Goal: Information Seeking & Learning: Learn about a topic

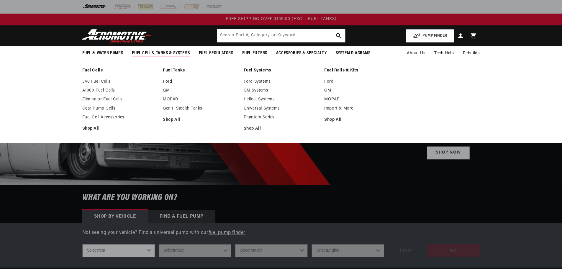
click at [168, 81] on link "Ford" at bounding box center [200, 81] width 75 height 5
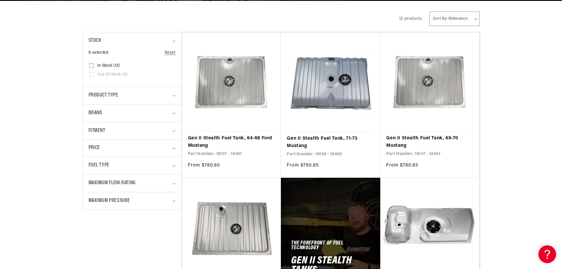
scroll to position [147, 0]
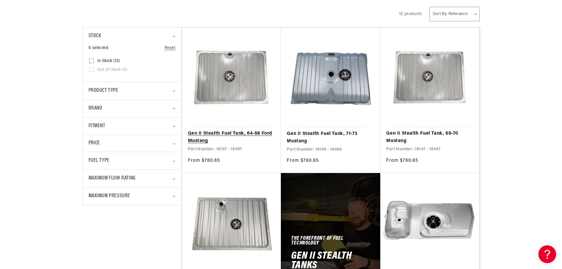
click at [258, 134] on link "Gen II Stealth Fuel Tank, 64-68 Ford Mustang" at bounding box center [231, 137] width 87 height 15
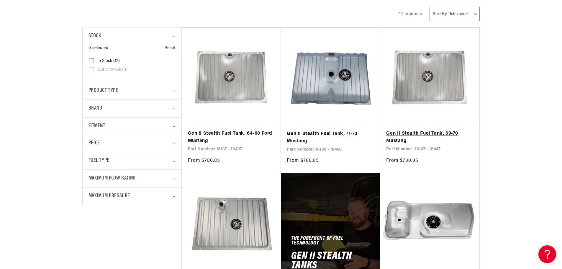
click at [426, 135] on link "Gen II Stealth Fuel Tank, 69-70 Mustang" at bounding box center [429, 137] width 87 height 15
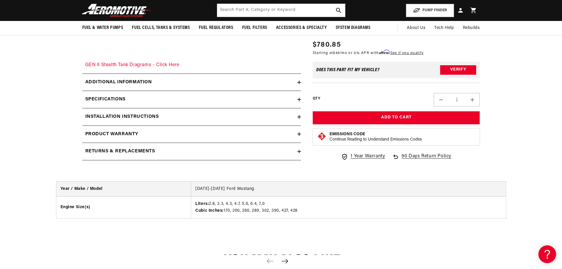
scroll to position [884, 0]
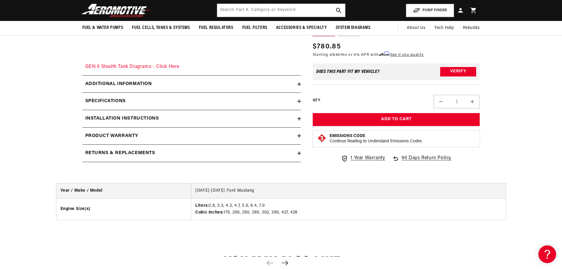
click at [116, 151] on h2 "Returns & replacements" at bounding box center [120, 153] width 70 height 8
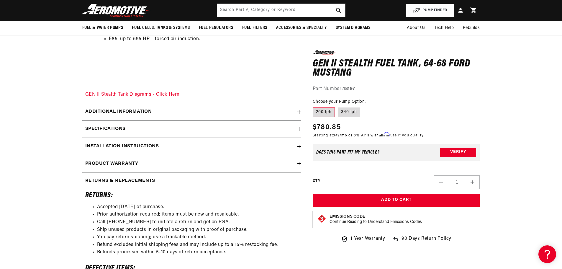
scroll to position [855, 0]
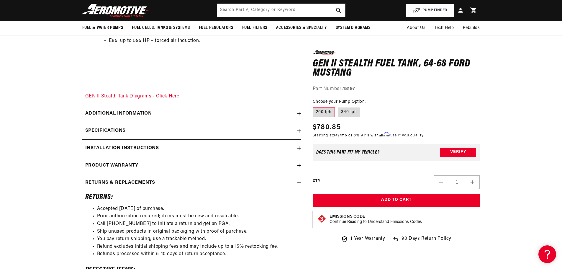
click at [300, 182] on icon at bounding box center [299, 183] width 4 height 4
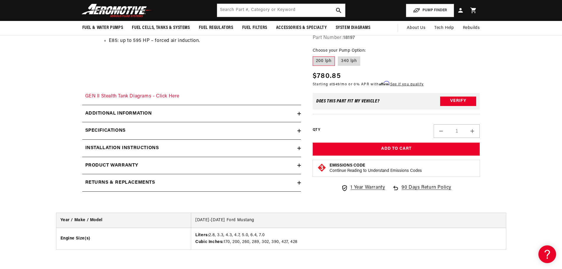
click at [126, 166] on h2 "Product warranty" at bounding box center [111, 166] width 53 height 8
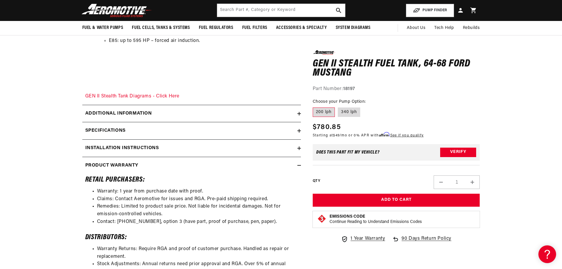
click at [132, 163] on h2 "Product warranty" at bounding box center [111, 166] width 53 height 8
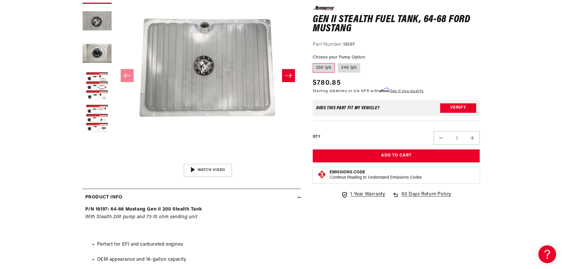
scroll to position [118, 0]
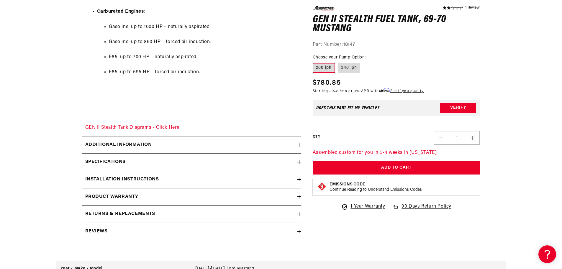
scroll to position [825, 0]
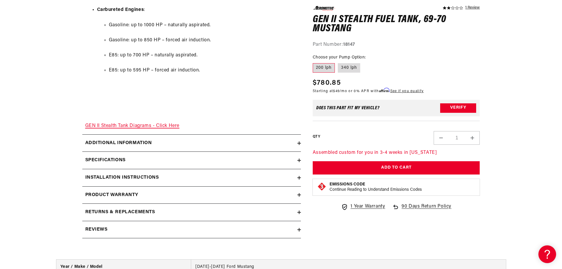
click at [159, 126] on link "GEN II Stealth Tank Diagrams - Click Here" at bounding box center [132, 125] width 94 height 5
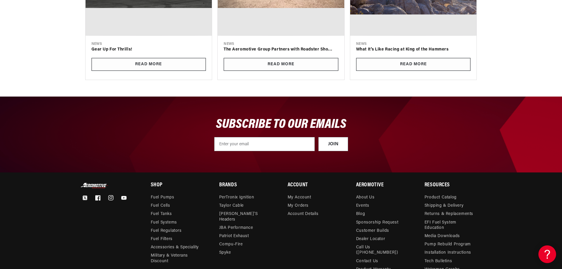
scroll to position [766, 0]
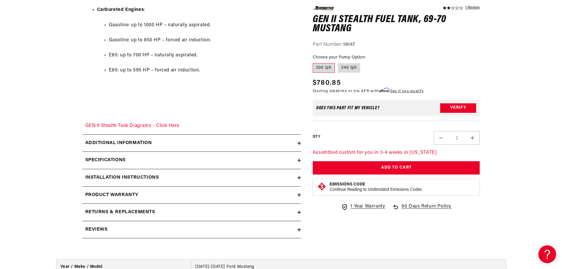
click at [117, 143] on h2 "Additional information" at bounding box center [118, 143] width 67 height 8
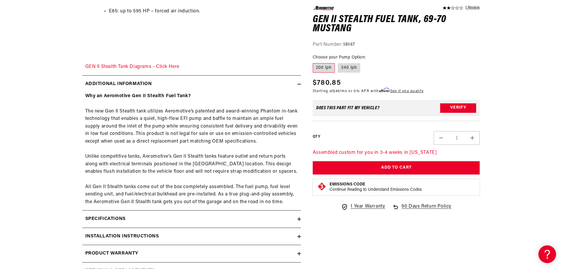
scroll to position [914, 0]
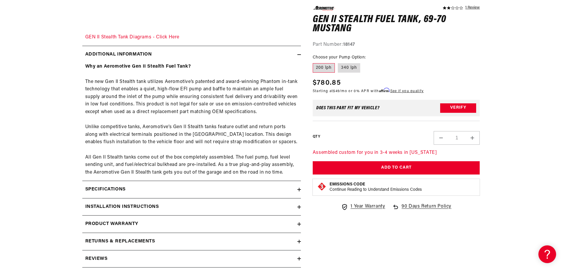
click at [300, 55] on icon at bounding box center [299, 55] width 4 height 0
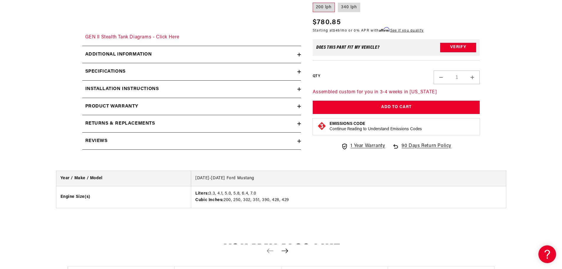
click at [268, 74] on div "Specifications" at bounding box center [189, 72] width 215 height 8
click at [254, 69] on div "Specifications" at bounding box center [189, 72] width 215 height 8
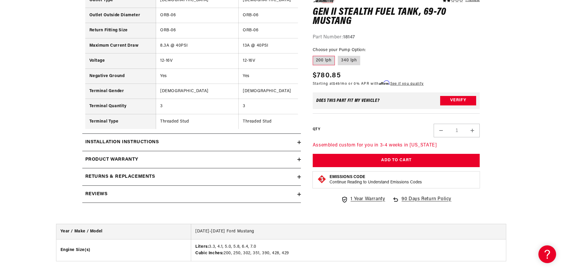
scroll to position [1327, 0]
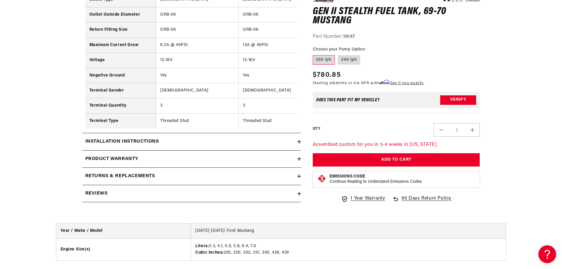
click at [299, 142] on icon at bounding box center [299, 142] width 4 height 0
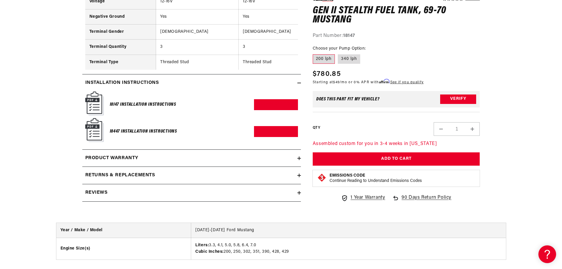
scroll to position [1386, 0]
click at [271, 108] on link "Download PDF" at bounding box center [276, 104] width 44 height 11
click at [267, 134] on link "Download PDF" at bounding box center [276, 131] width 44 height 11
click at [299, 84] on icon at bounding box center [299, 83] width 4 height 4
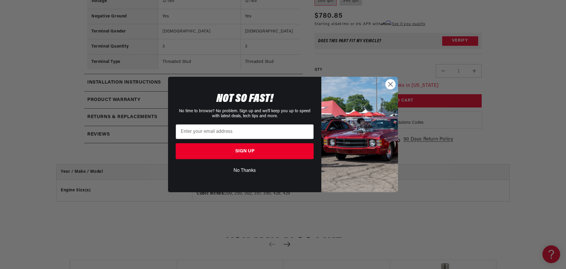
click at [390, 85] on icon "Close dialog" at bounding box center [391, 84] width 4 height 4
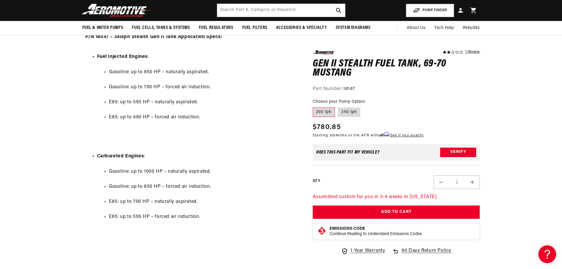
scroll to position [678, 0]
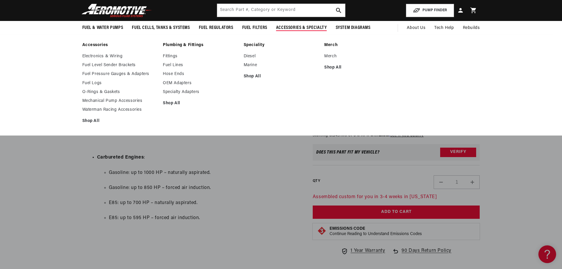
click at [300, 27] on span "Accessories & Specialty" at bounding box center [301, 28] width 51 height 6
click at [97, 92] on link "O-Rings & Gaskets" at bounding box center [119, 91] width 75 height 5
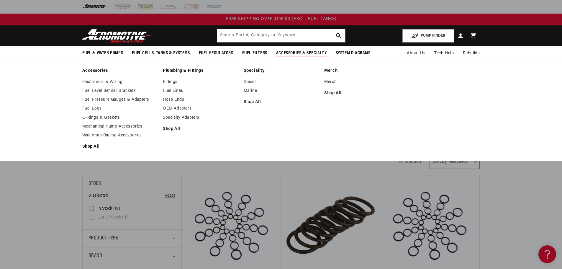
click at [93, 145] on link "Shop All" at bounding box center [119, 146] width 75 height 5
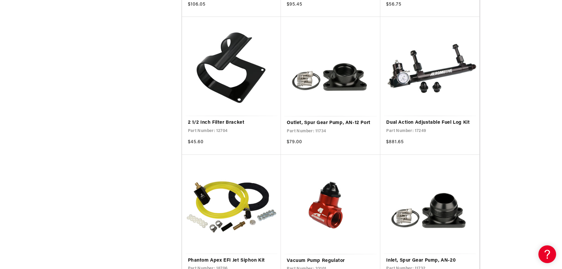
scroll to position [1032, 0]
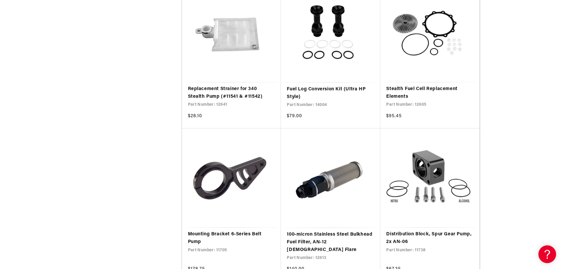
scroll to position [1533, 0]
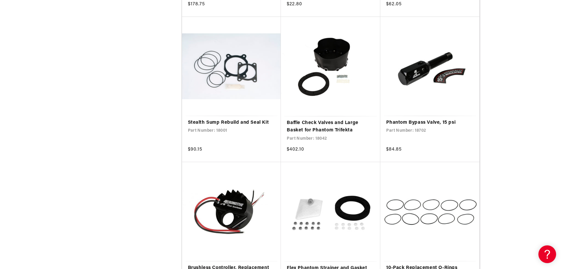
scroll to position [3037, 0]
click at [226, 119] on link "Stealth Sump Rebuild and Seal Kit" at bounding box center [231, 123] width 87 height 8
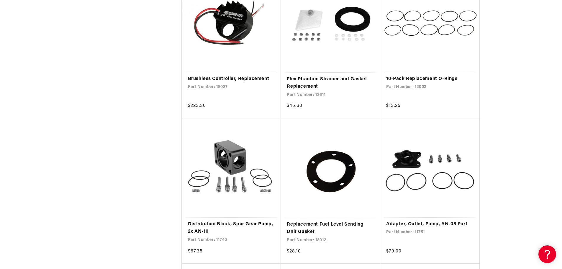
scroll to position [3243, 0]
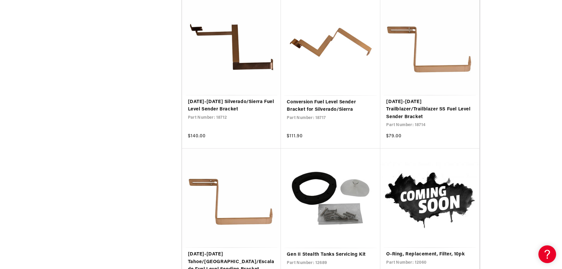
scroll to position [5130, 0]
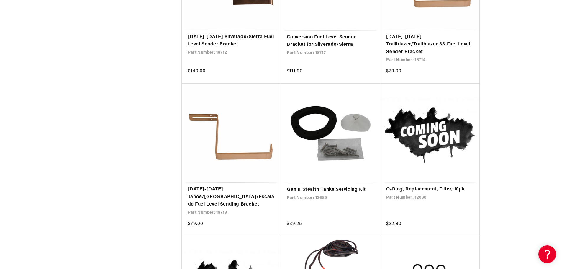
click at [345, 186] on link "Gen II Stealth Tanks Servicing Kit" at bounding box center [331, 190] width 88 height 8
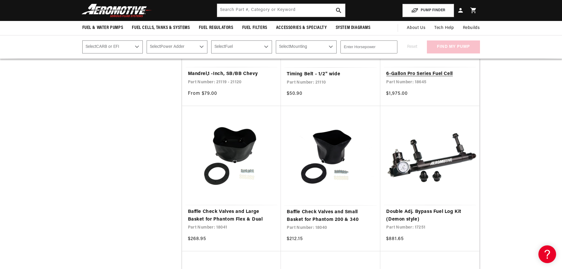
scroll to position [3626, 0]
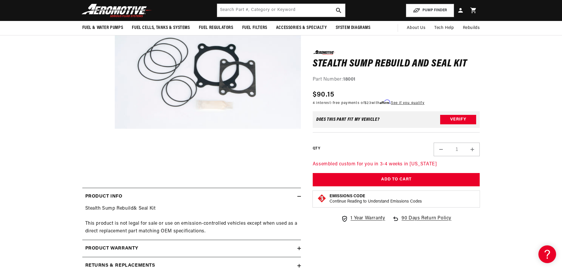
scroll to position [59, 0]
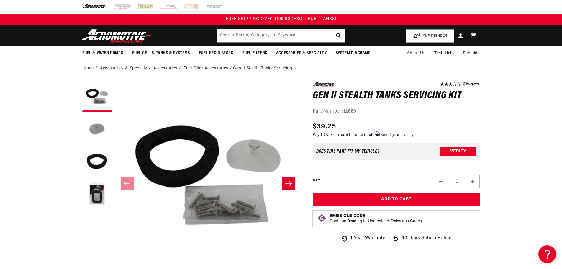
click at [288, 183] on icon "Slide right" at bounding box center [288, 183] width 7 height 6
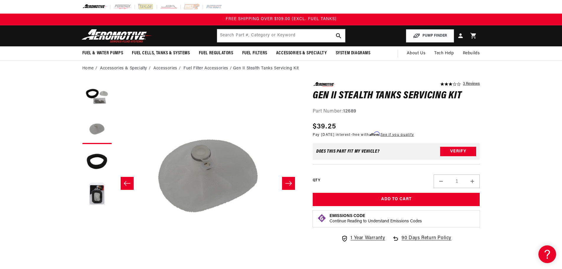
click at [288, 183] on icon "Slide right" at bounding box center [288, 183] width 7 height 6
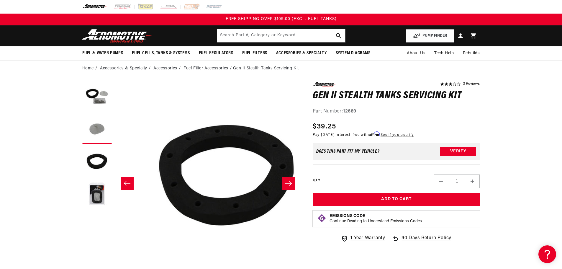
scroll to position [0, 372]
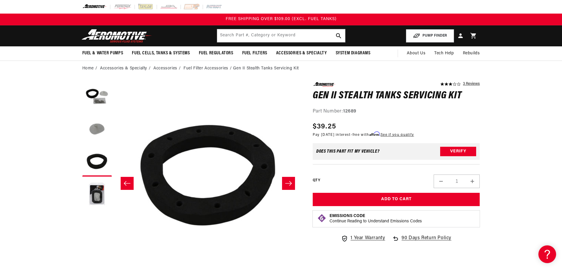
click at [288, 183] on icon "Slide right" at bounding box center [288, 183] width 7 height 6
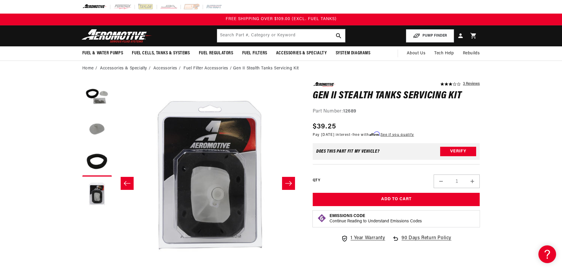
scroll to position [0, 558]
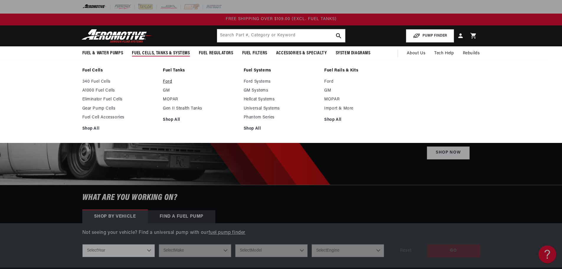
click at [167, 80] on link "Ford" at bounding box center [200, 81] width 75 height 5
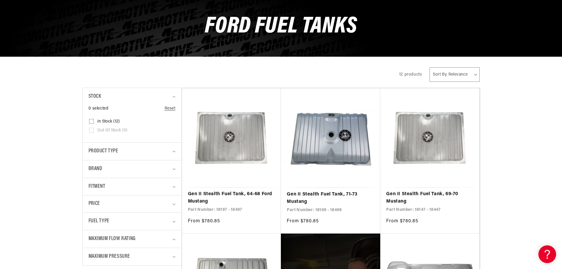
scroll to position [88, 0]
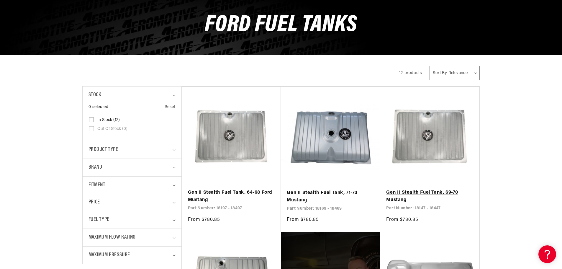
click at [428, 192] on link "Gen II Stealth Fuel Tank, 69-70 Mustang" at bounding box center [429, 196] width 87 height 15
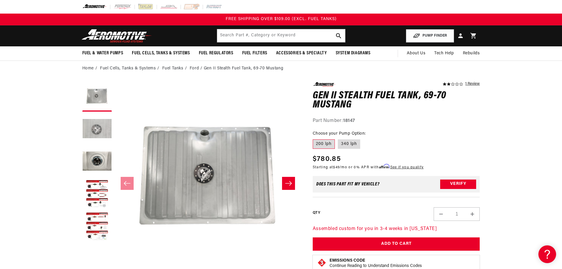
click at [96, 126] on button "Load image 2 in gallery view" at bounding box center [96, 128] width 29 height 29
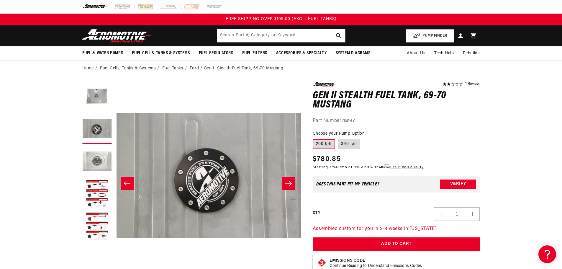
scroll to position [0, 186]
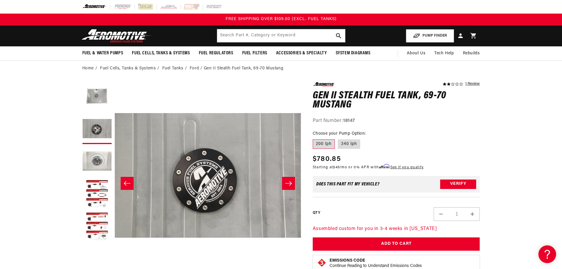
click at [100, 162] on button "Load image 3 in gallery view" at bounding box center [96, 161] width 29 height 29
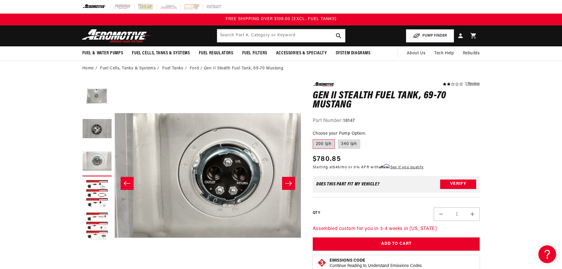
scroll to position [0, 372]
